Goal: Navigation & Orientation: Find specific page/section

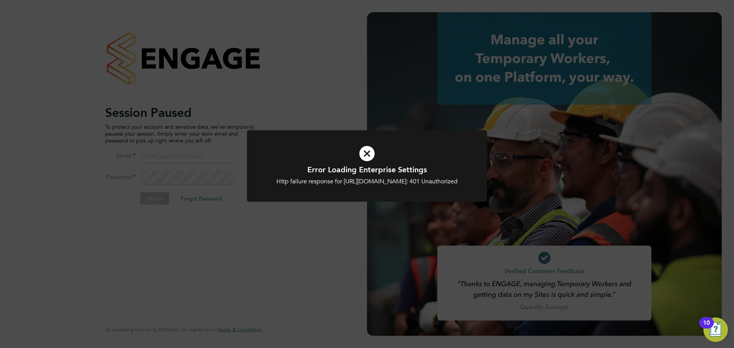
click at [369, 153] on icon at bounding box center [367, 154] width 199 height 30
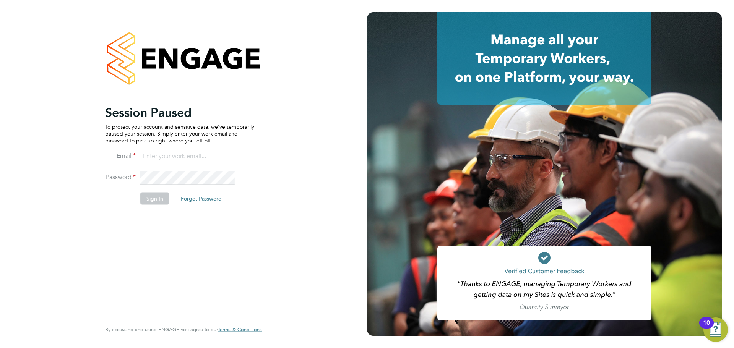
click at [188, 157] on input at bounding box center [187, 157] width 94 height 14
type input "connor.burns@bgis.com"
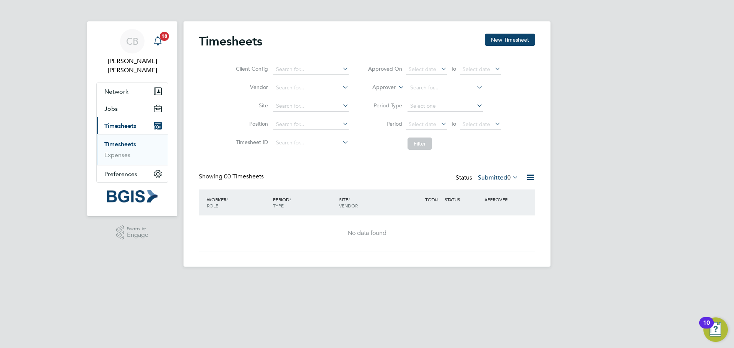
click at [163, 37] on span "18" at bounding box center [164, 36] width 9 height 9
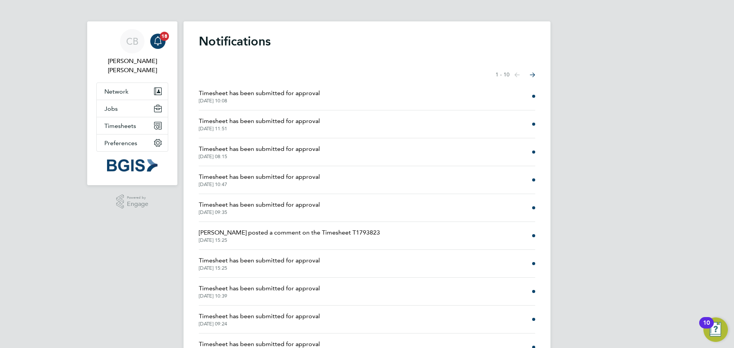
click at [529, 74] on button "Next page" at bounding box center [532, 74] width 15 height 15
click at [517, 74] on icon "Select page of notifications list" at bounding box center [517, 75] width 5 height 5
click at [133, 83] on button "Network" at bounding box center [132, 91] width 71 height 17
click at [156, 41] on icon "Main navigation" at bounding box center [157, 40] width 9 height 9
click at [473, 81] on div "Showing items 1 - 10 items Previous page Next page" at bounding box center [367, 74] width 337 height 15
